Goal: Task Accomplishment & Management: Use online tool/utility

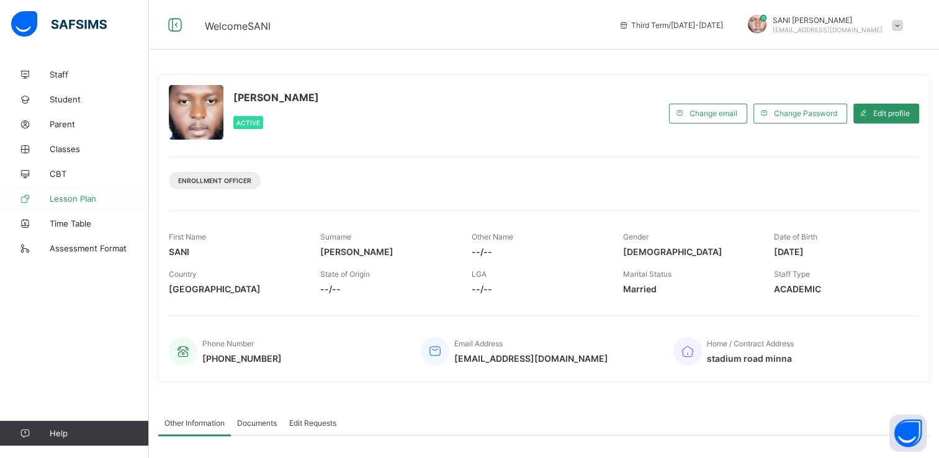
click at [91, 194] on span "Lesson Plan" at bounding box center [99, 199] width 99 height 10
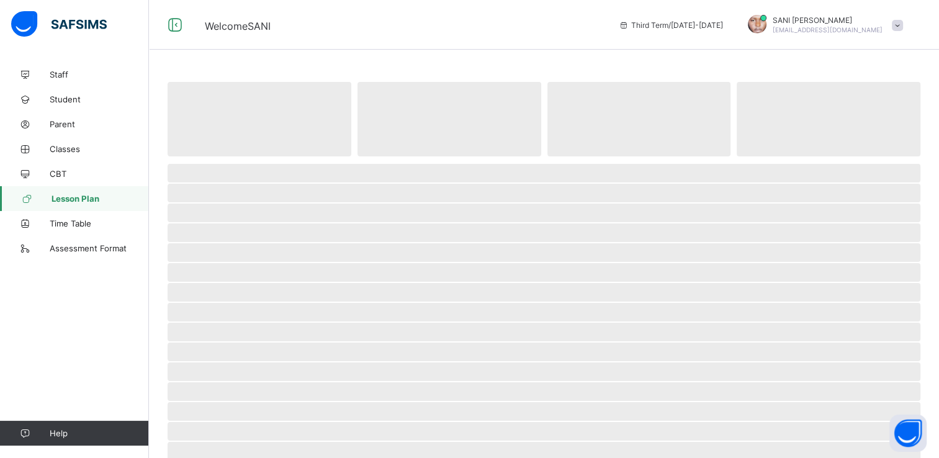
click at [91, 194] on span "Lesson Plan" at bounding box center [99, 199] width 97 height 10
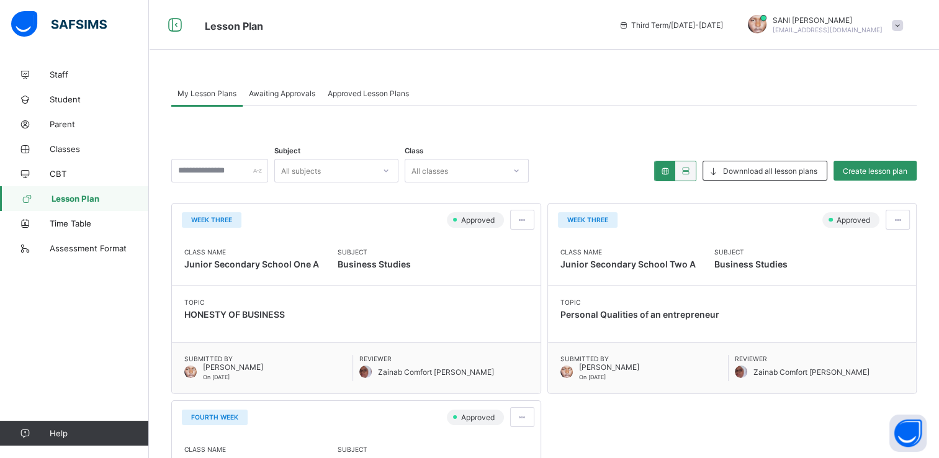
click at [72, 202] on span "Lesson Plan" at bounding box center [99, 199] width 97 height 10
click at [890, 171] on span "Create lesson plan" at bounding box center [874, 170] width 65 height 9
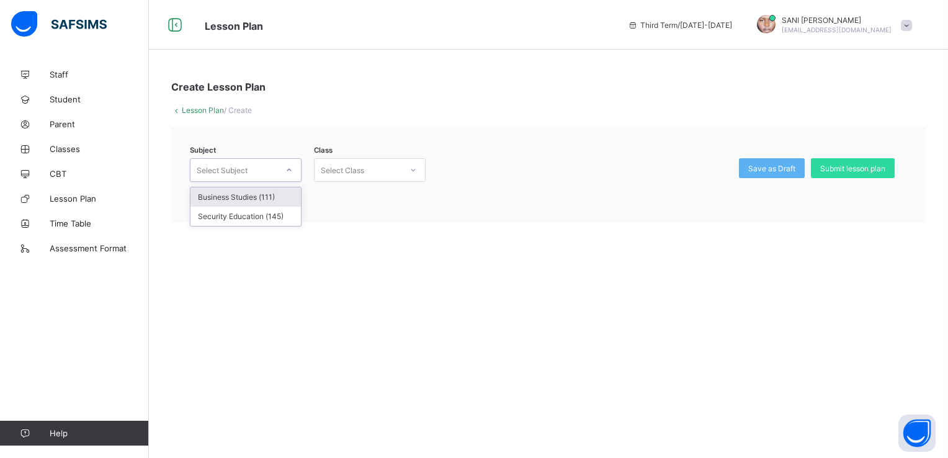
click at [214, 171] on div "Select Subject" at bounding box center [222, 170] width 51 height 24
click at [215, 200] on div "Business Studies (111)" at bounding box center [245, 196] width 110 height 19
click at [344, 168] on div "Select Class" at bounding box center [342, 170] width 43 height 24
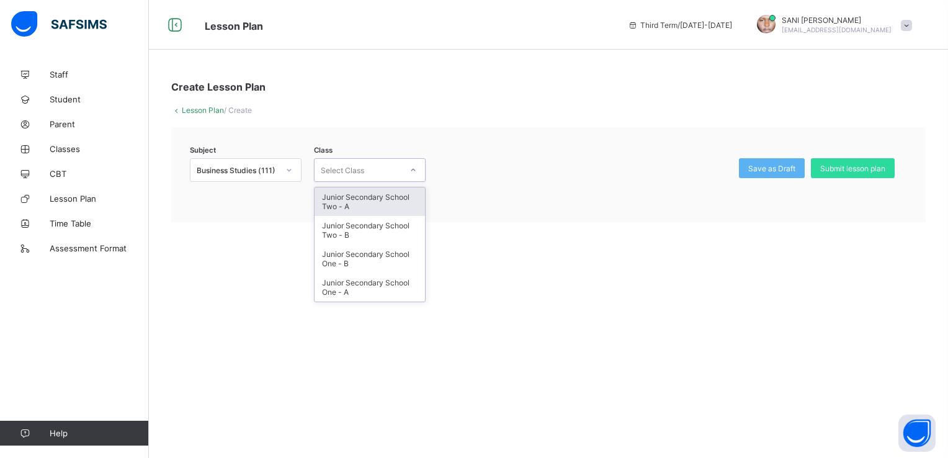
click at [342, 201] on div "Junior Secondary School Two - A" at bounding box center [369, 201] width 110 height 29
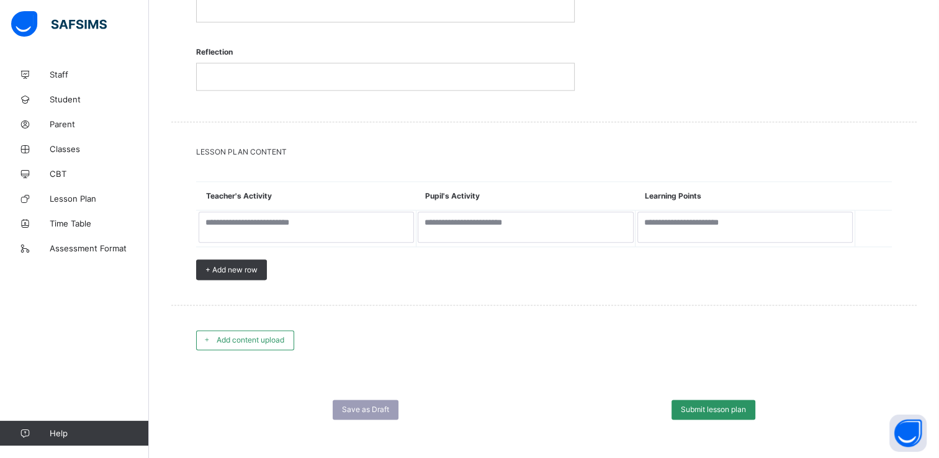
scroll to position [1484, 0]
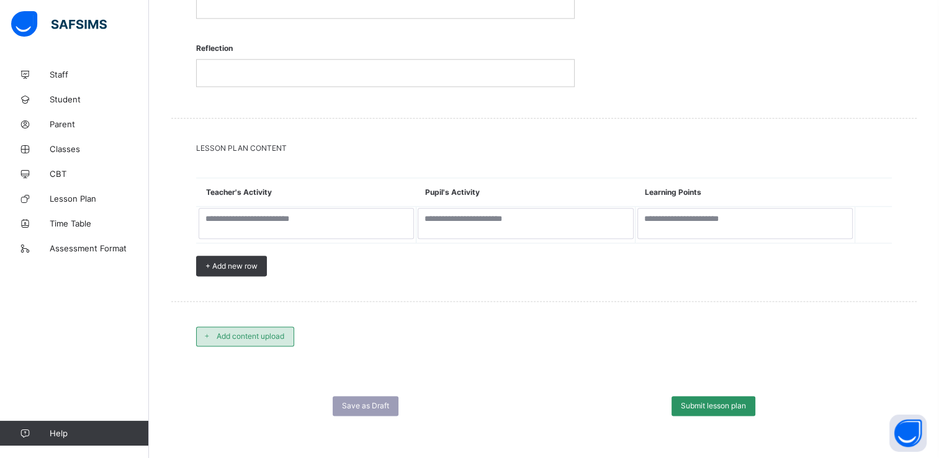
click at [235, 341] on div "Add content upload" at bounding box center [245, 336] width 98 height 20
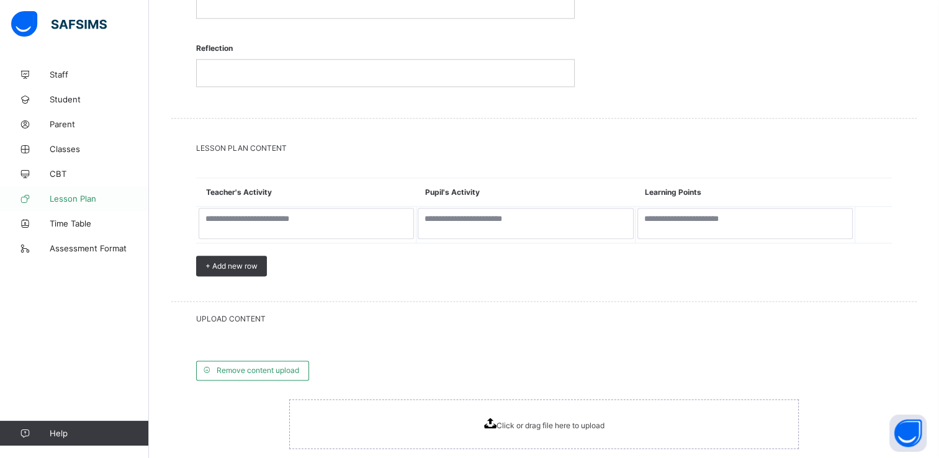
click at [73, 198] on span "Lesson Plan" at bounding box center [99, 199] width 99 height 10
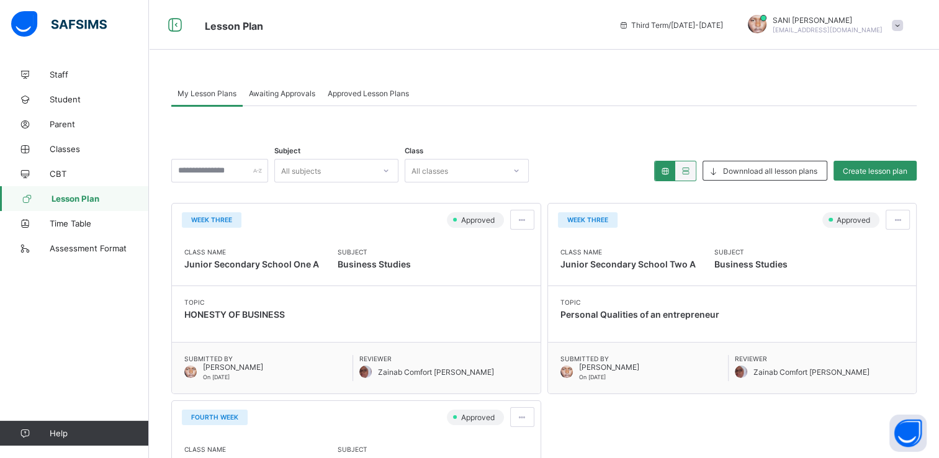
click at [355, 132] on div "Subject All subjects Class All classes Downnload all lesson plans Create lesson…" at bounding box center [543, 396] width 745 height 581
drag, startPoint x: 73, startPoint y: 198, endPoint x: 66, endPoint y: 200, distance: 7.3
click at [66, 200] on span "Lesson Plan" at bounding box center [99, 199] width 97 height 10
click at [885, 169] on span "Create lesson plan" at bounding box center [874, 170] width 65 height 9
